Goal: Find specific page/section: Find specific page/section

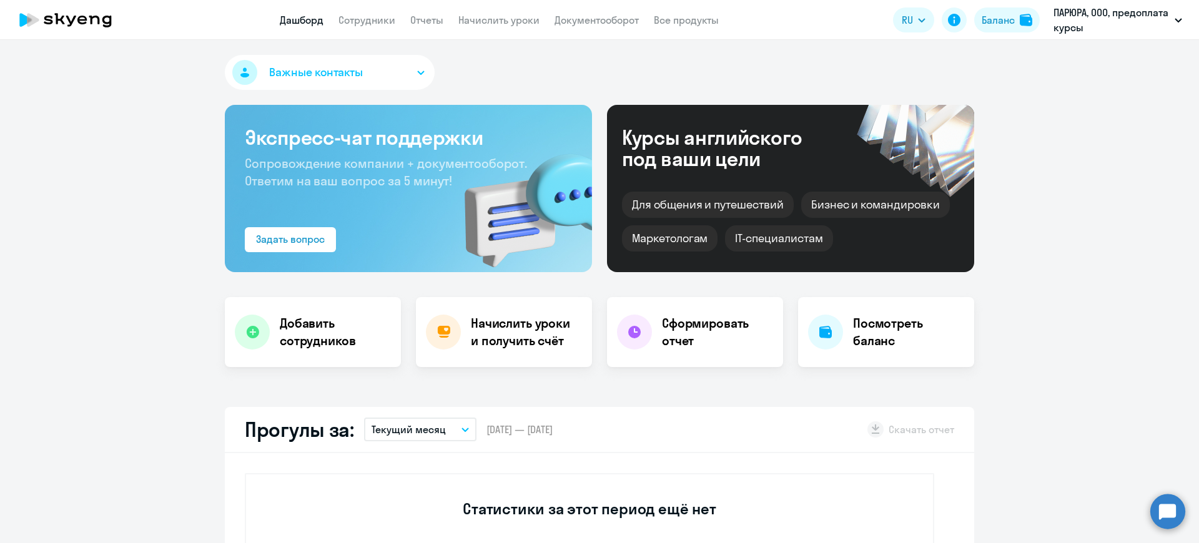
select select "30"
click at [386, 19] on link "Сотрудники" at bounding box center [366, 20] width 57 height 12
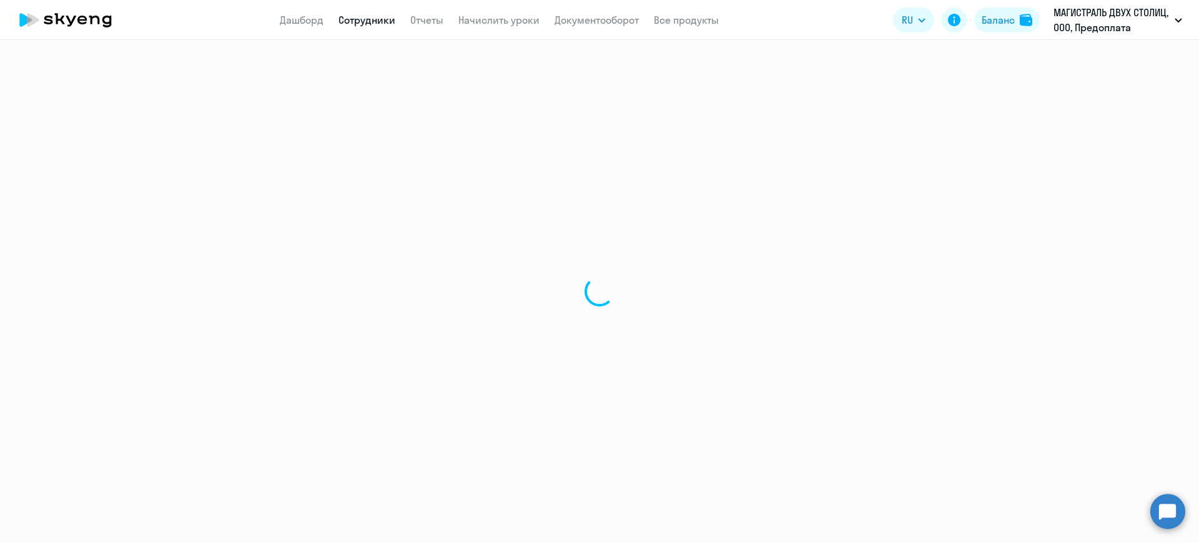
select select "30"
